Goal: Task Accomplishment & Management: Manage account settings

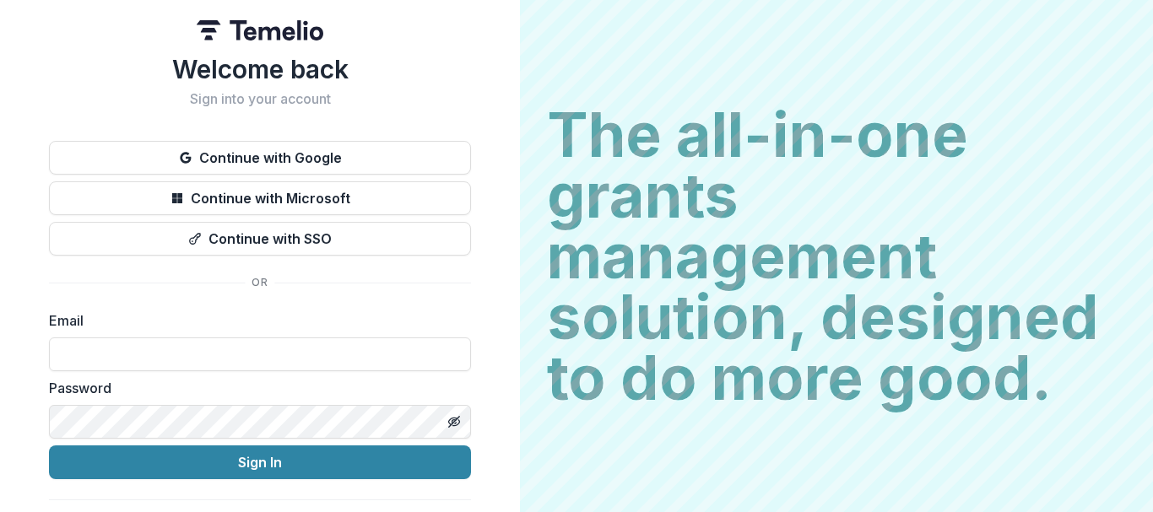
click at [140, 333] on div "Email" at bounding box center [260, 341] width 422 height 61
drag, startPoint x: 117, startPoint y: 356, endPoint x: 107, endPoint y: 358, distance: 9.4
click at [117, 356] on input at bounding box center [260, 355] width 422 height 34
type input "**********"
click at [0, 427] on div "**********" at bounding box center [260, 269] width 520 height 539
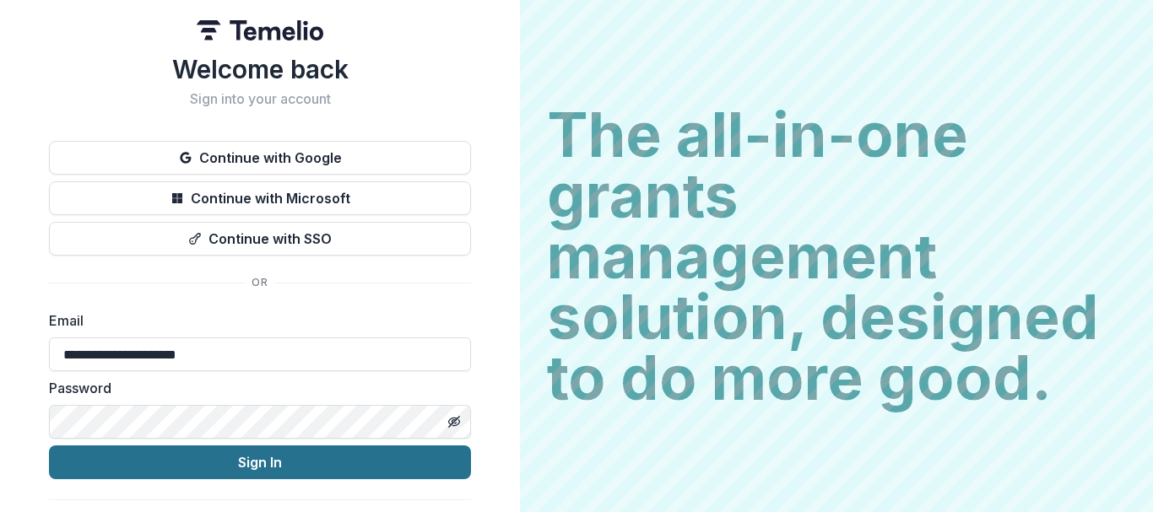
click at [182, 459] on button "Sign In" at bounding box center [260, 463] width 422 height 34
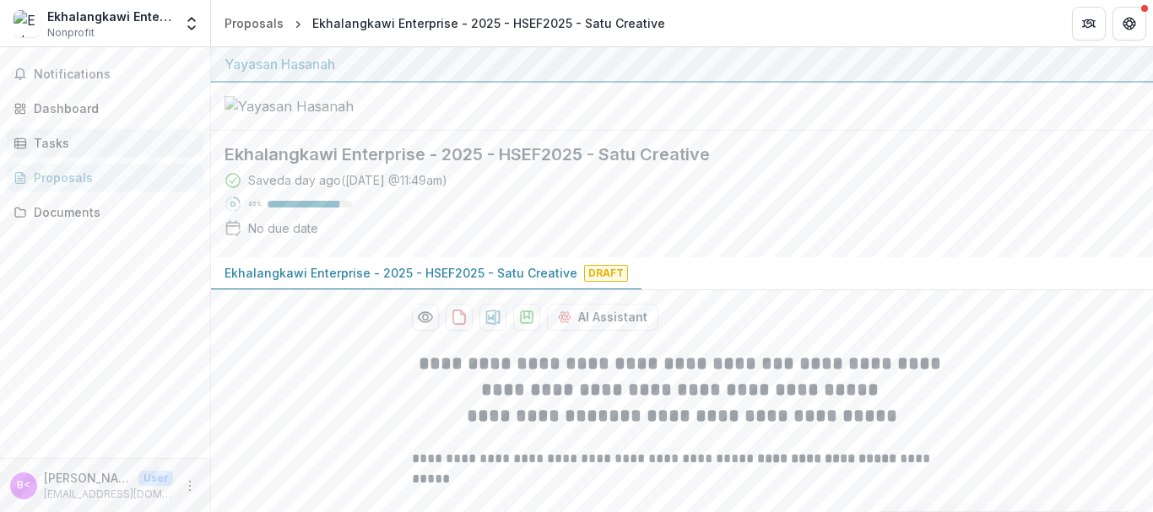
click at [77, 156] on link "Tasks" at bounding box center [105, 143] width 197 height 28
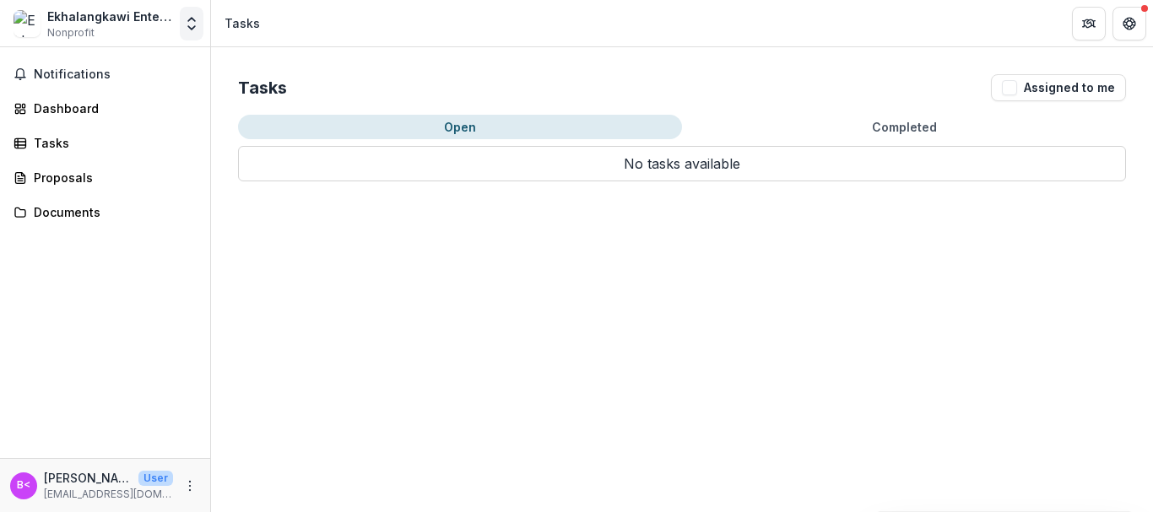
click at [182, 18] on button "Open entity switcher" at bounding box center [192, 24] width 24 height 34
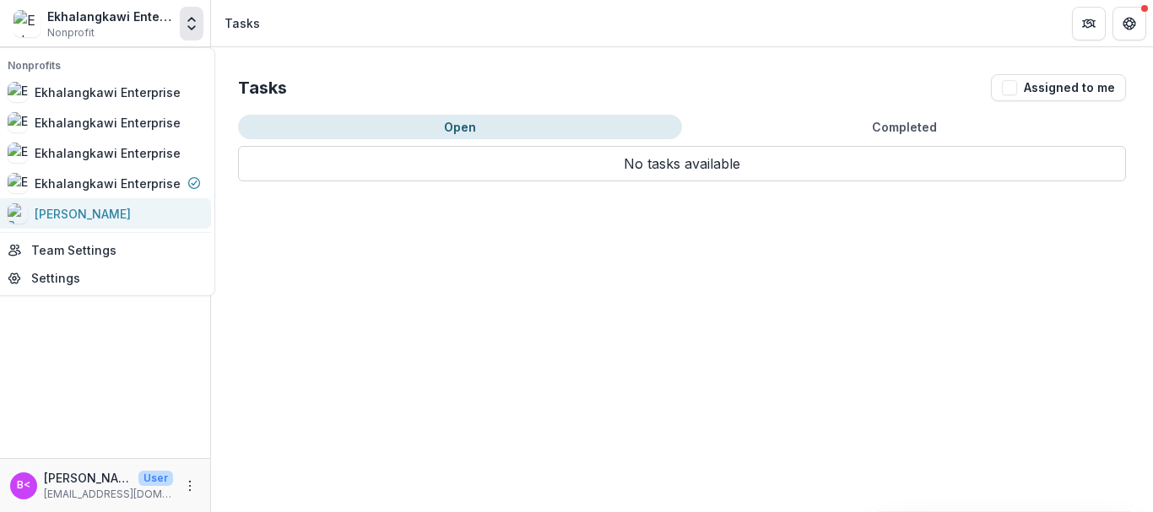
click at [124, 217] on div "[PERSON_NAME]" at bounding box center [83, 214] width 96 height 18
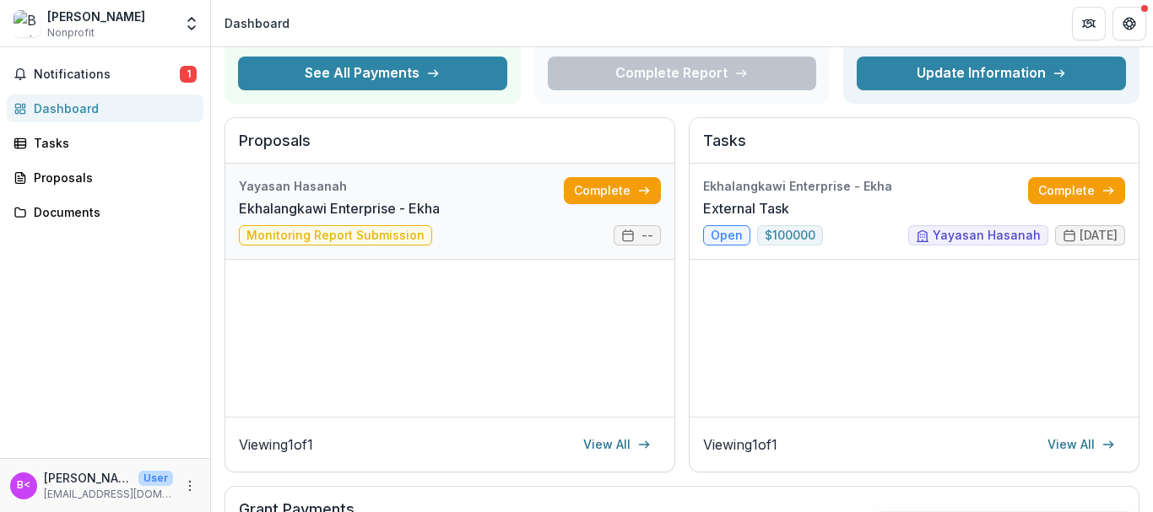
scroll to position [169, 0]
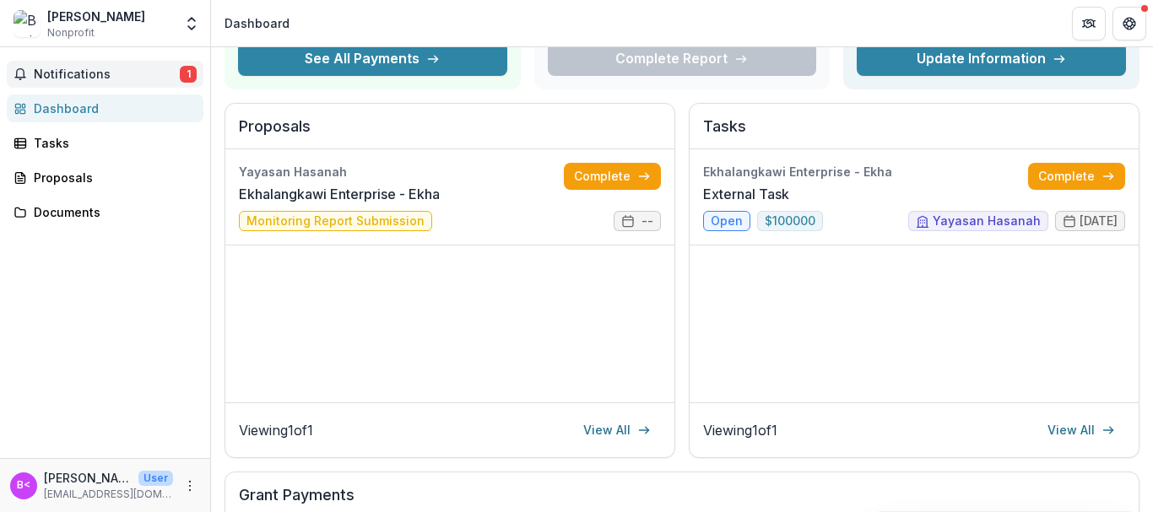
click at [85, 68] on span "Notifications" at bounding box center [107, 75] width 146 height 14
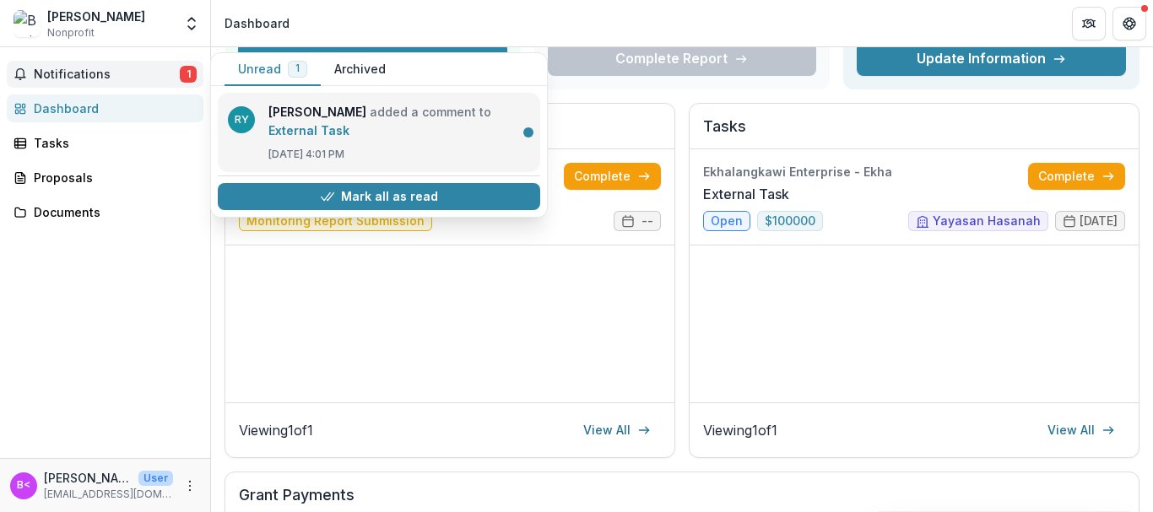
click at [350, 138] on link "External Task" at bounding box center [308, 130] width 81 height 14
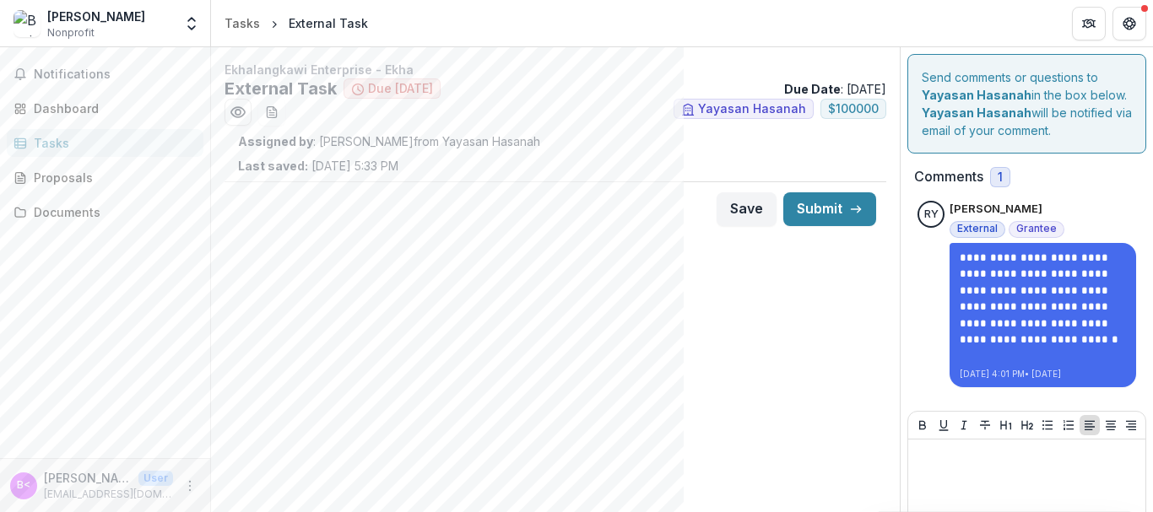
click at [65, 149] on div "Tasks" at bounding box center [112, 143] width 156 height 18
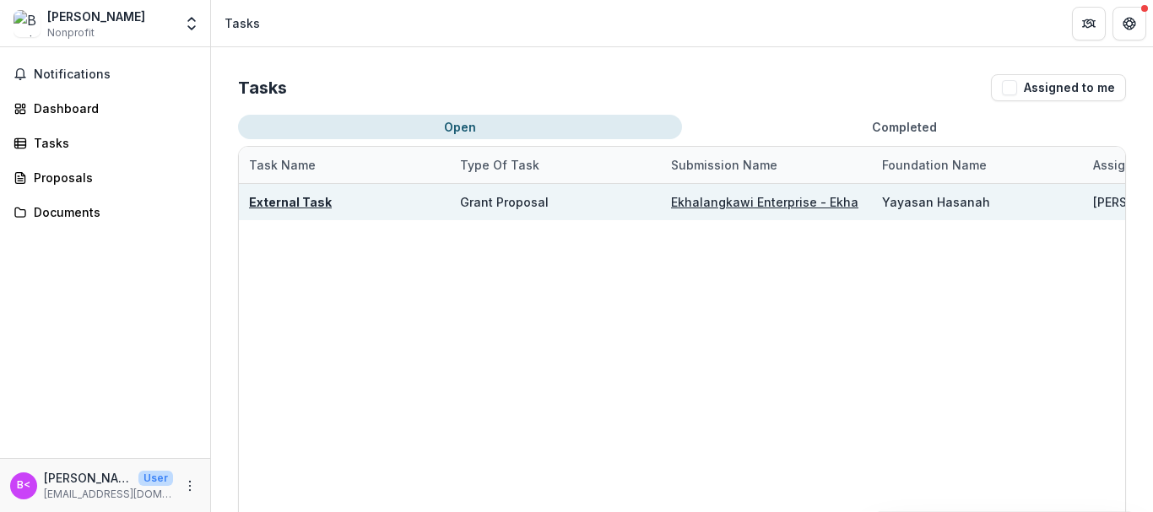
click at [290, 198] on u "External Task" at bounding box center [290, 202] width 83 height 14
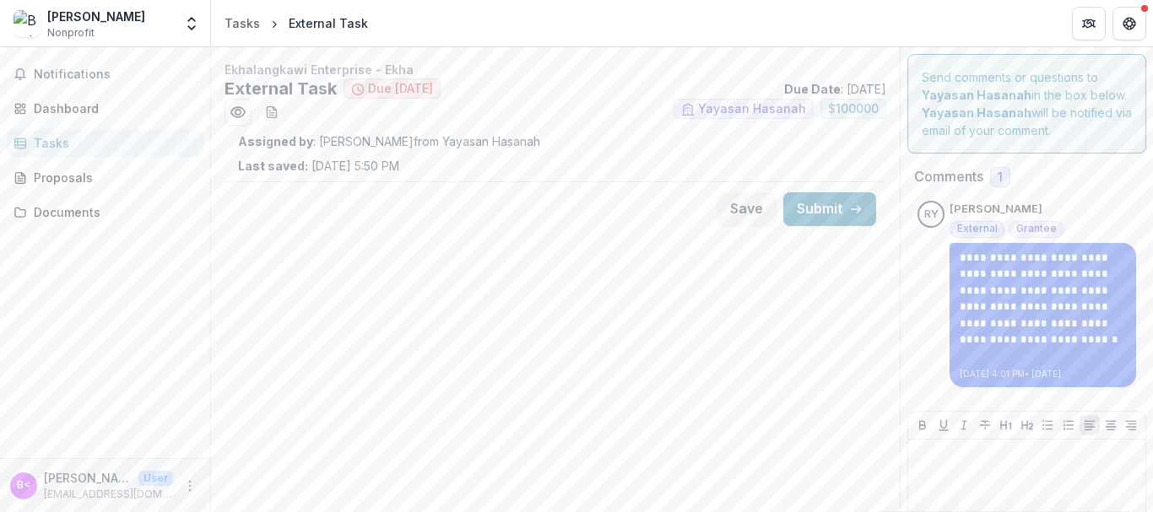
click at [145, 35] on div "[PERSON_NAME] Kah Wah Nonprofit" at bounding box center [96, 24] width 98 height 33
click at [145, 24] on div "[PERSON_NAME]" at bounding box center [96, 17] width 98 height 18
click at [185, 29] on icon "Open entity switcher" at bounding box center [191, 23] width 17 height 17
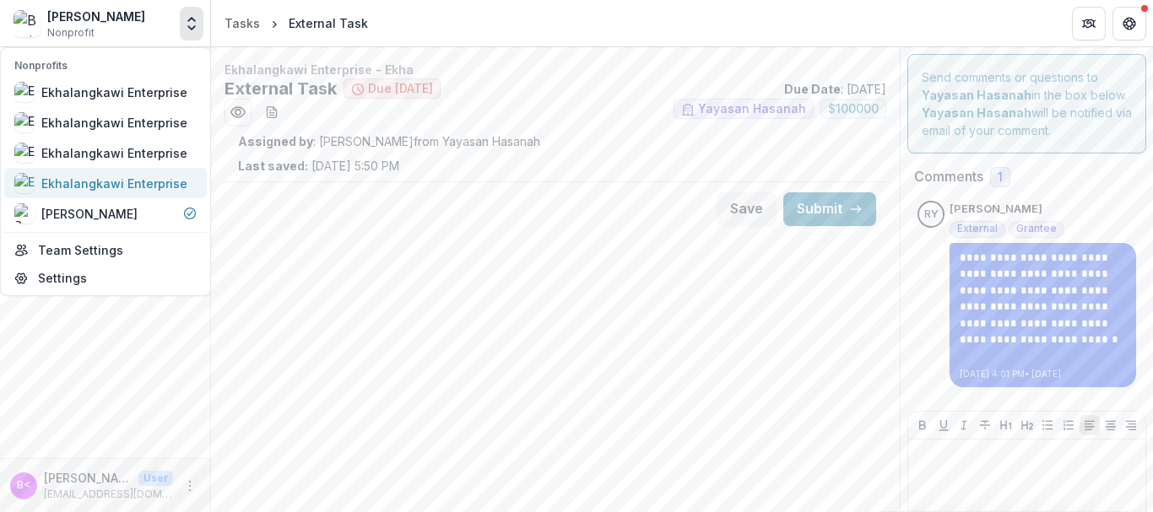
click at [155, 184] on div "Ekhalangkawi Enterprise" at bounding box center [114, 184] width 146 height 18
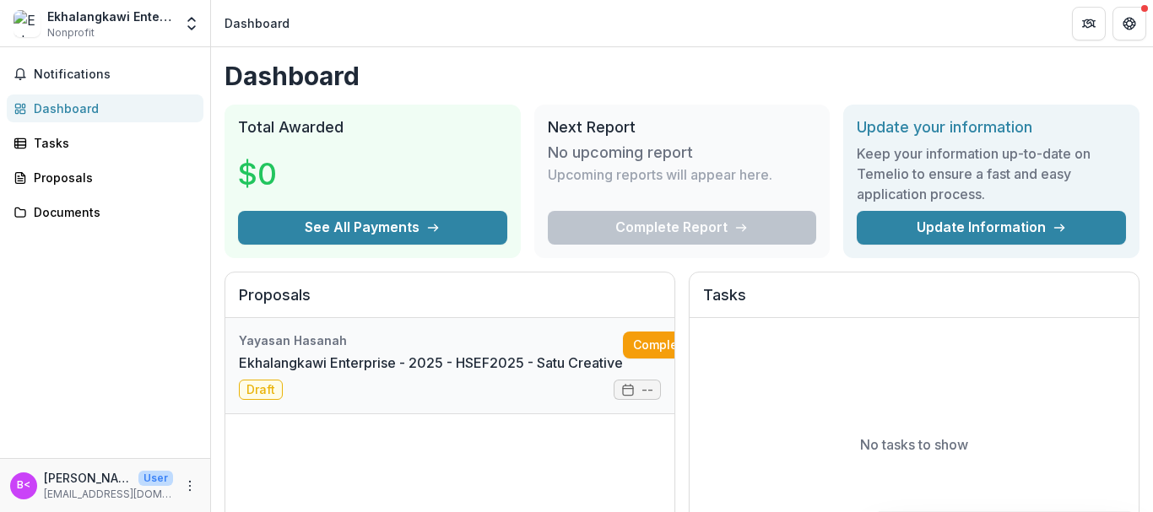
click at [532, 364] on link "Ekhalangkawi Enterprise - 2025 - HSEF2025 - Satu Creative" at bounding box center [431, 363] width 384 height 20
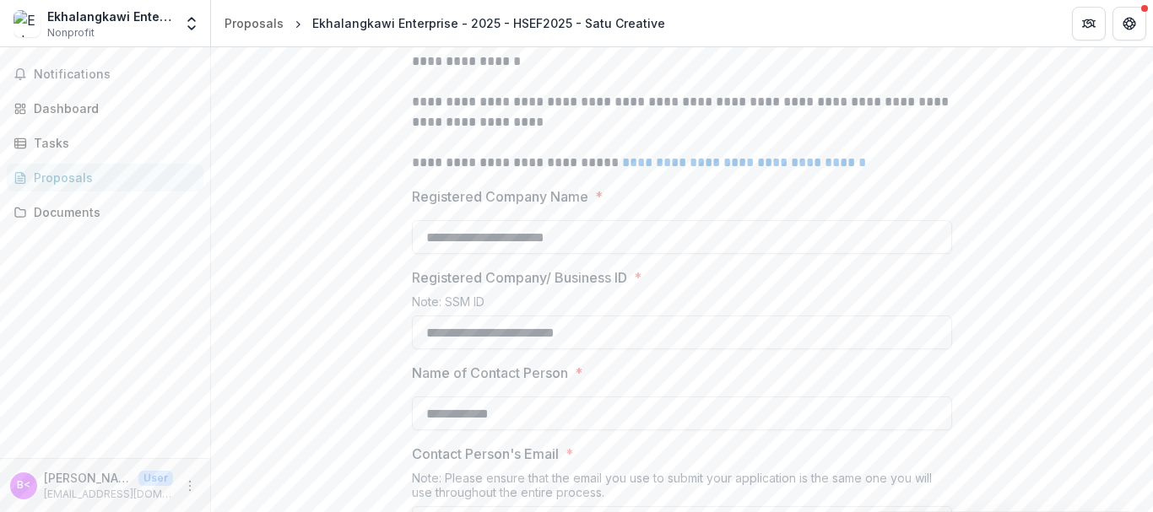
scroll to position [507, 0]
